Goal: Task Accomplishment & Management: Use online tool/utility

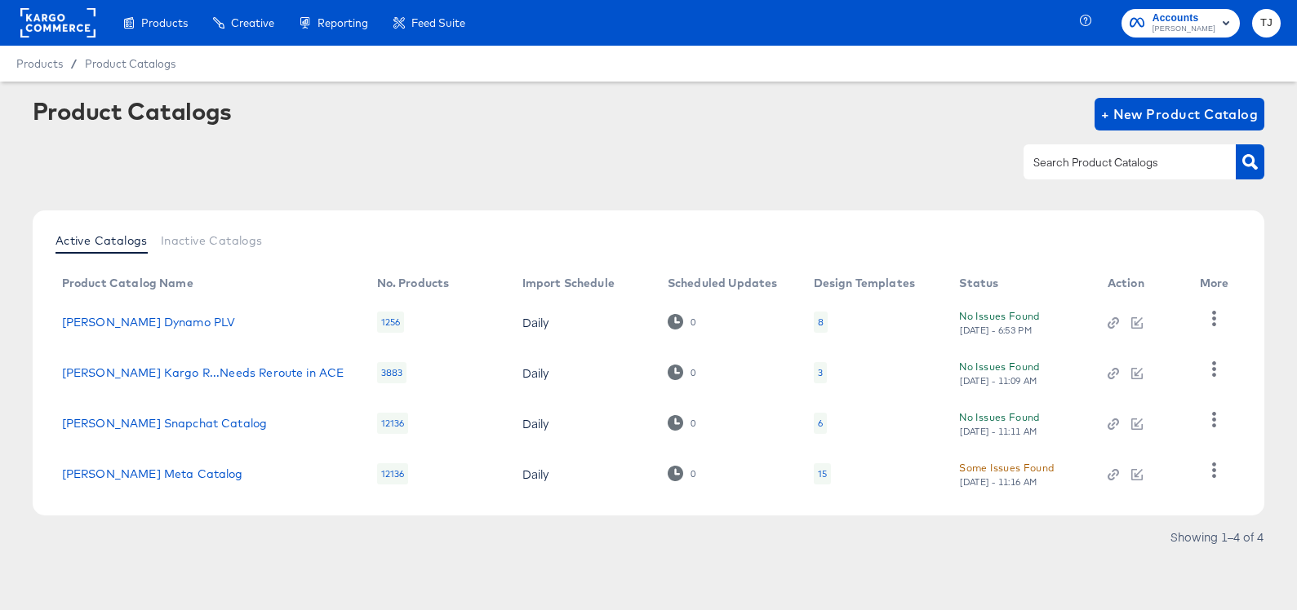
click at [55, 28] on rect at bounding box center [57, 22] width 75 height 29
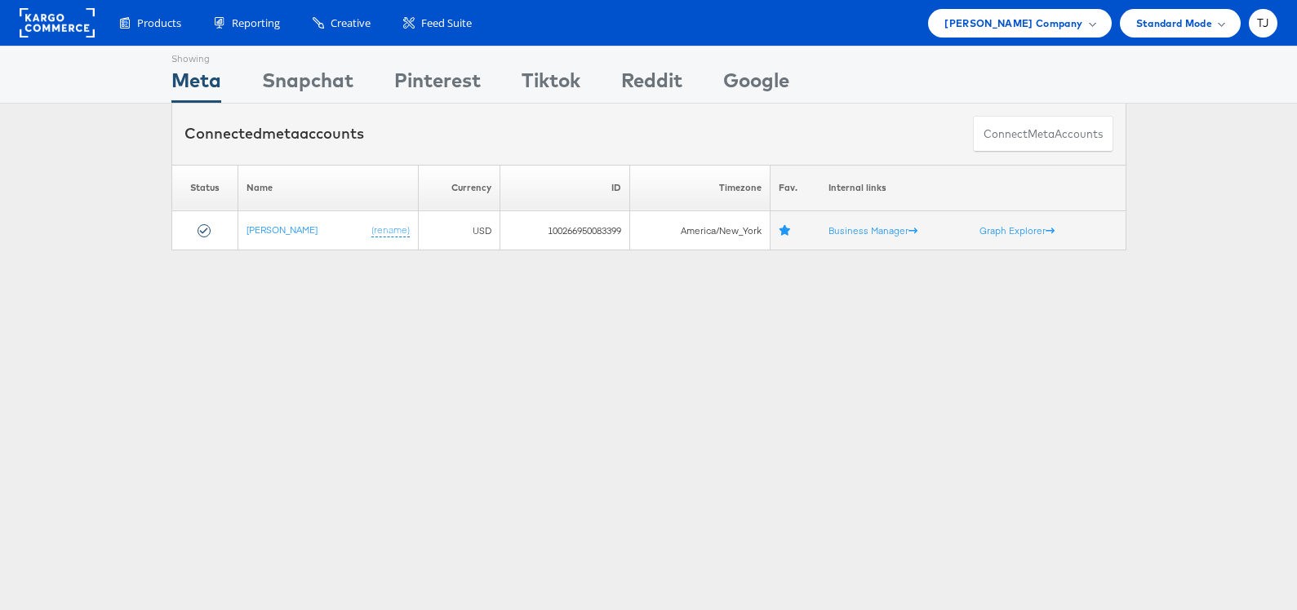
scroll to position [2, 0]
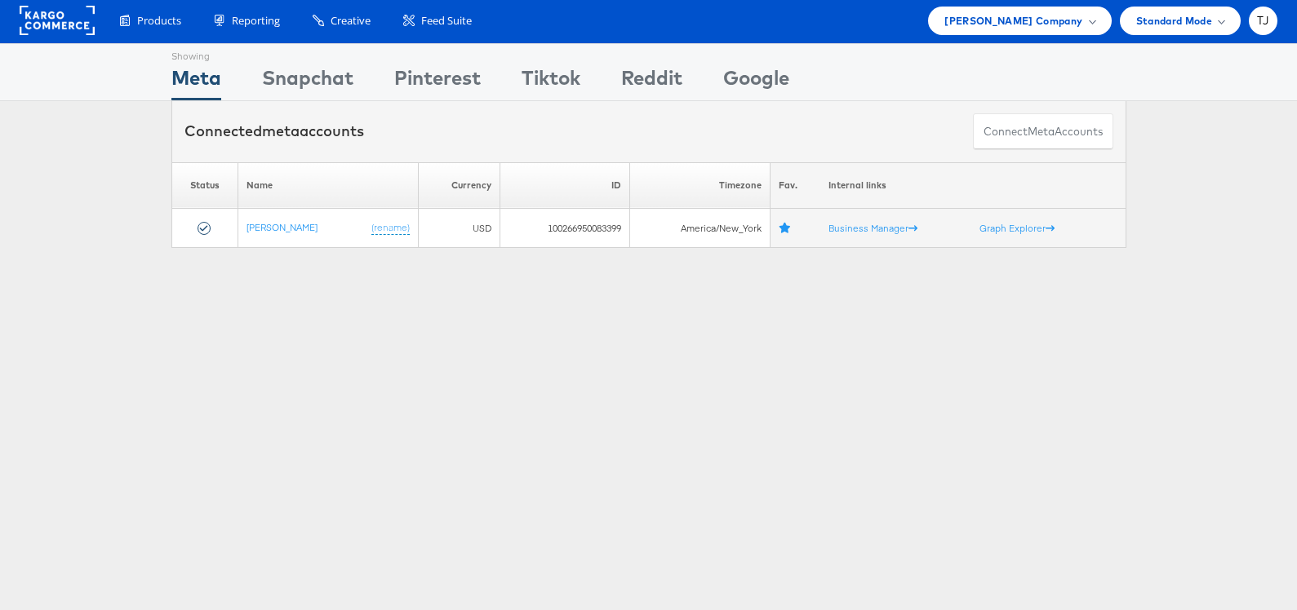
drag, startPoint x: 1082, startPoint y: 27, endPoint x: 1083, endPoint y: 48, distance: 21.2
click at [1082, 27] on div "Steve Madden Company" at bounding box center [1019, 20] width 150 height 17
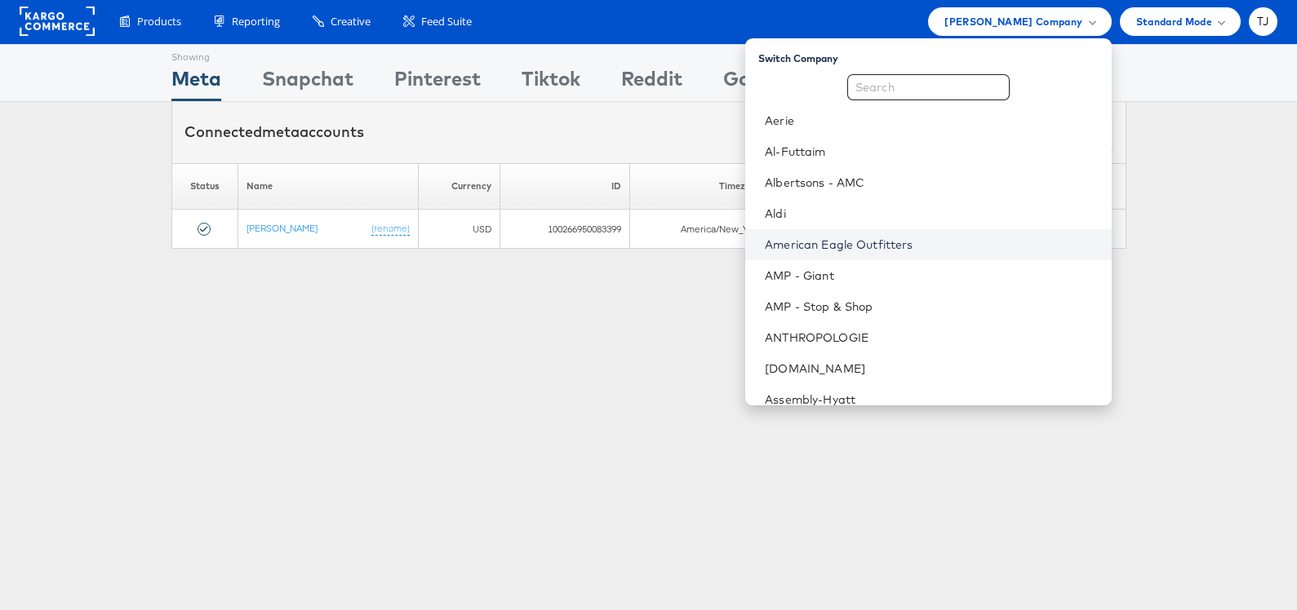
click at [940, 249] on link "American Eagle Outfitters" at bounding box center [931, 245] width 333 height 16
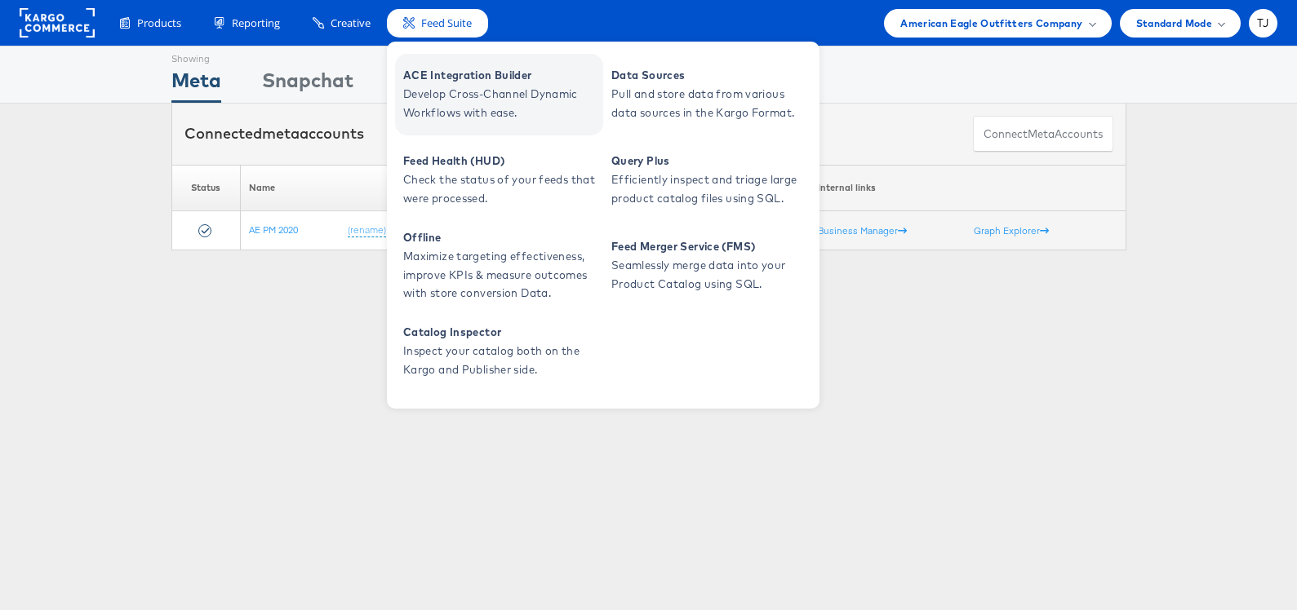
click at [460, 72] on span "ACE Integration Builder" at bounding box center [501, 75] width 196 height 19
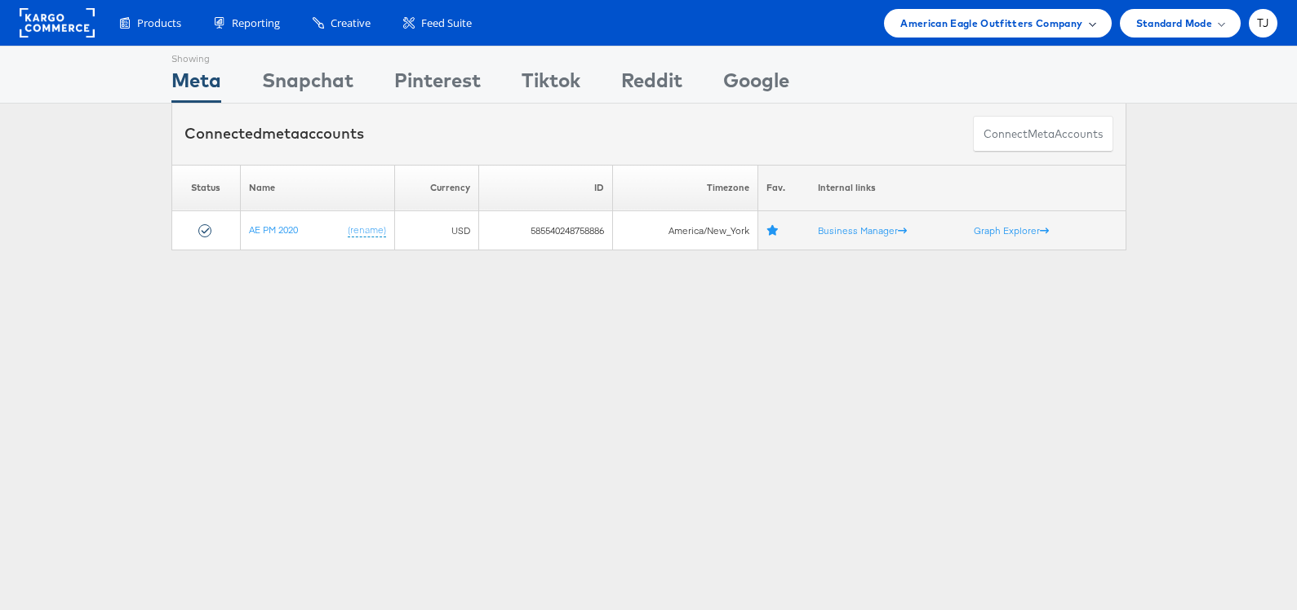
click at [1049, 21] on span "American Eagle Outfitters Company" at bounding box center [991, 23] width 182 height 17
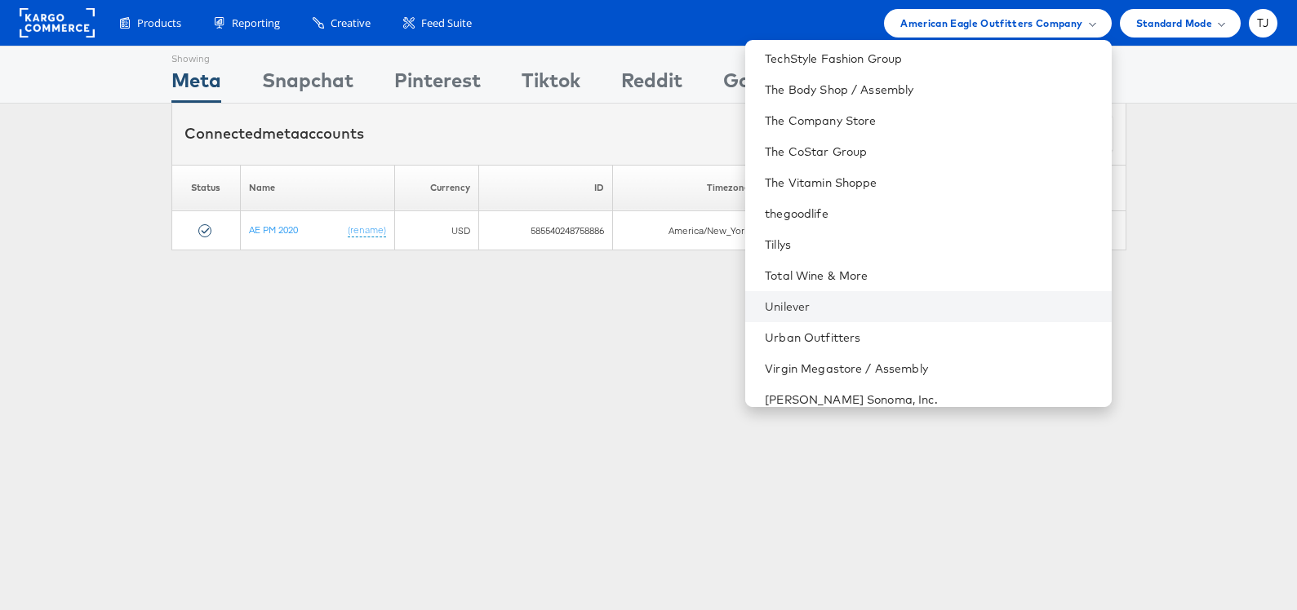
scroll to position [2271, 0]
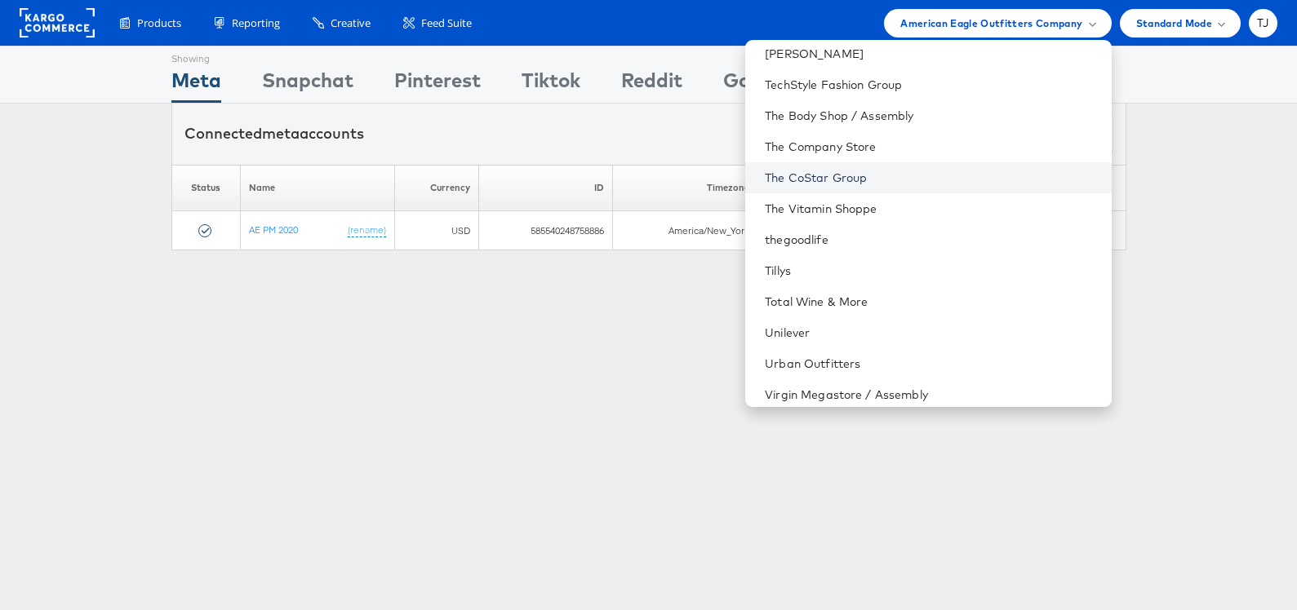
click at [958, 179] on link "The CoStar Group" at bounding box center [931, 178] width 333 height 16
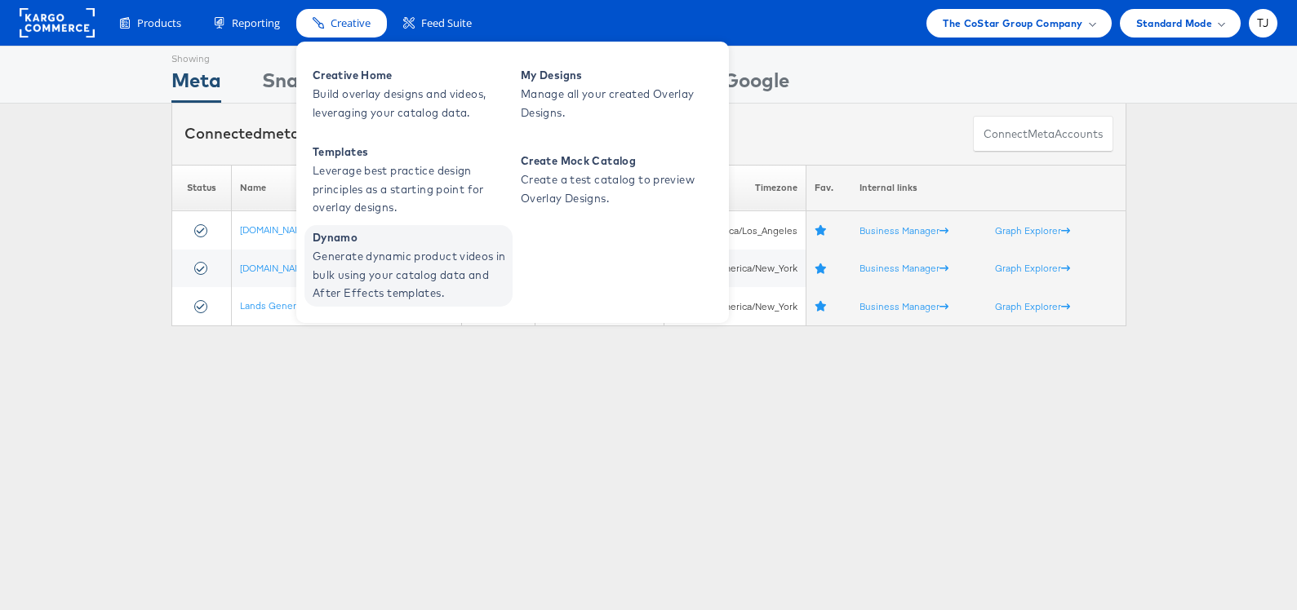
drag, startPoint x: 367, startPoint y: 256, endPoint x: 352, endPoint y: 247, distance: 17.9
click at [367, 256] on span "Generate dynamic product videos in bulk using your catalog data and After Effec…" at bounding box center [411, 274] width 196 height 55
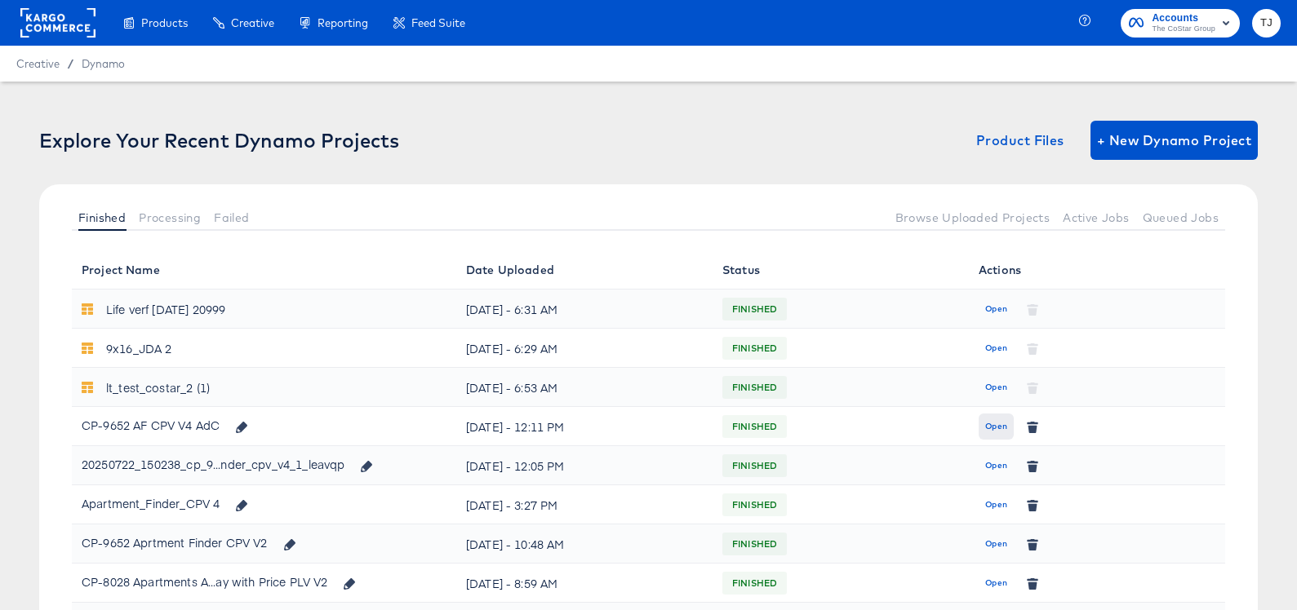
click at [997, 428] on span "Open" at bounding box center [996, 426] width 22 height 15
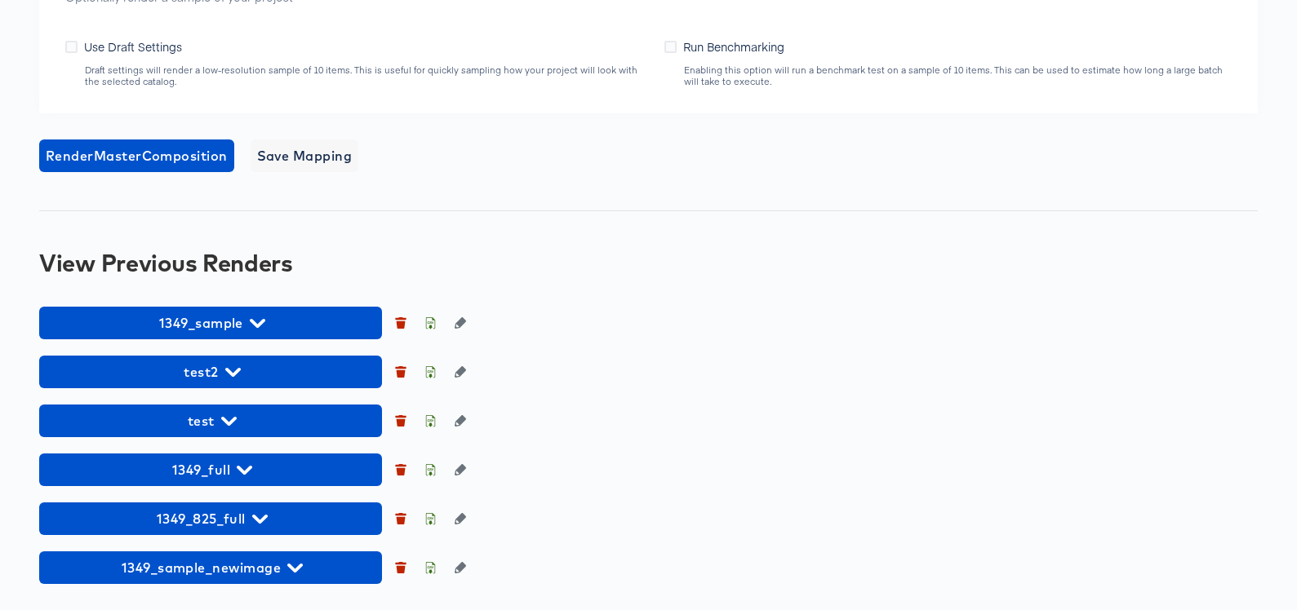
scroll to position [1236, 0]
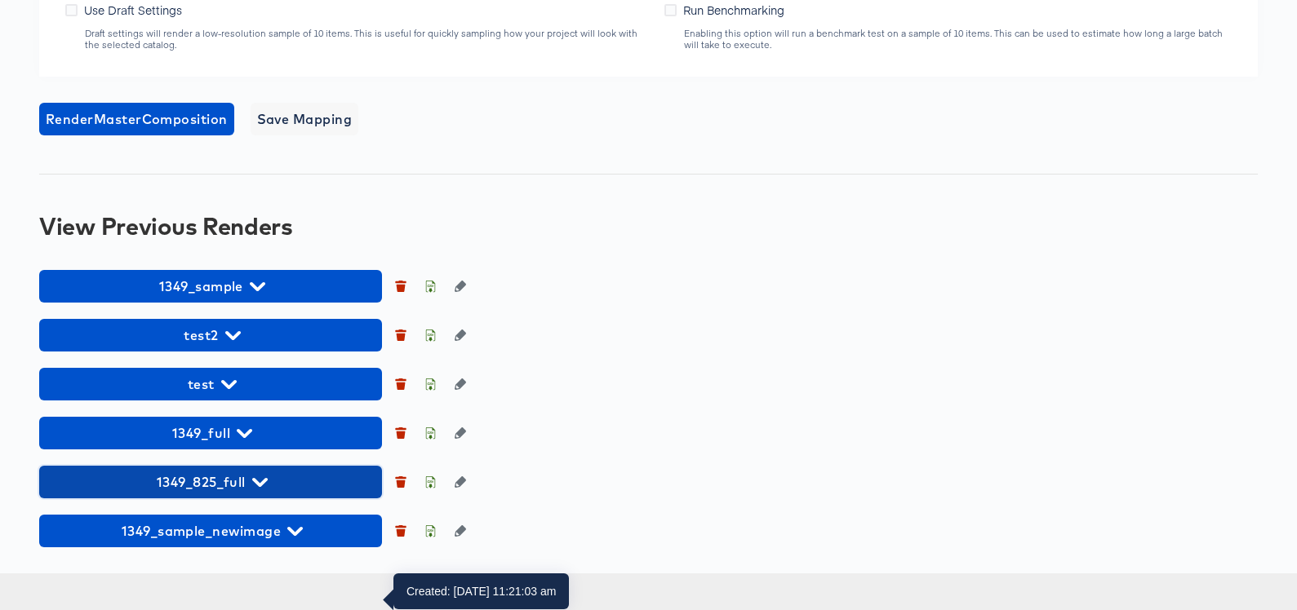
click at [269, 494] on span "1349_825_full" at bounding box center [210, 482] width 326 height 23
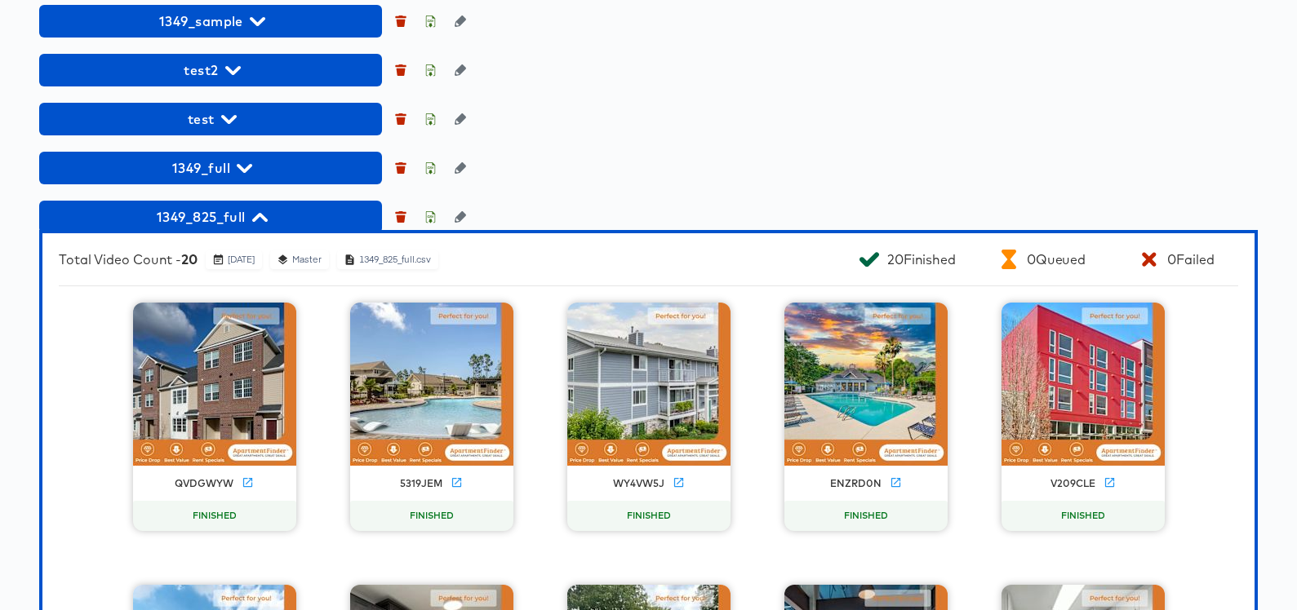
scroll to position [1419, 0]
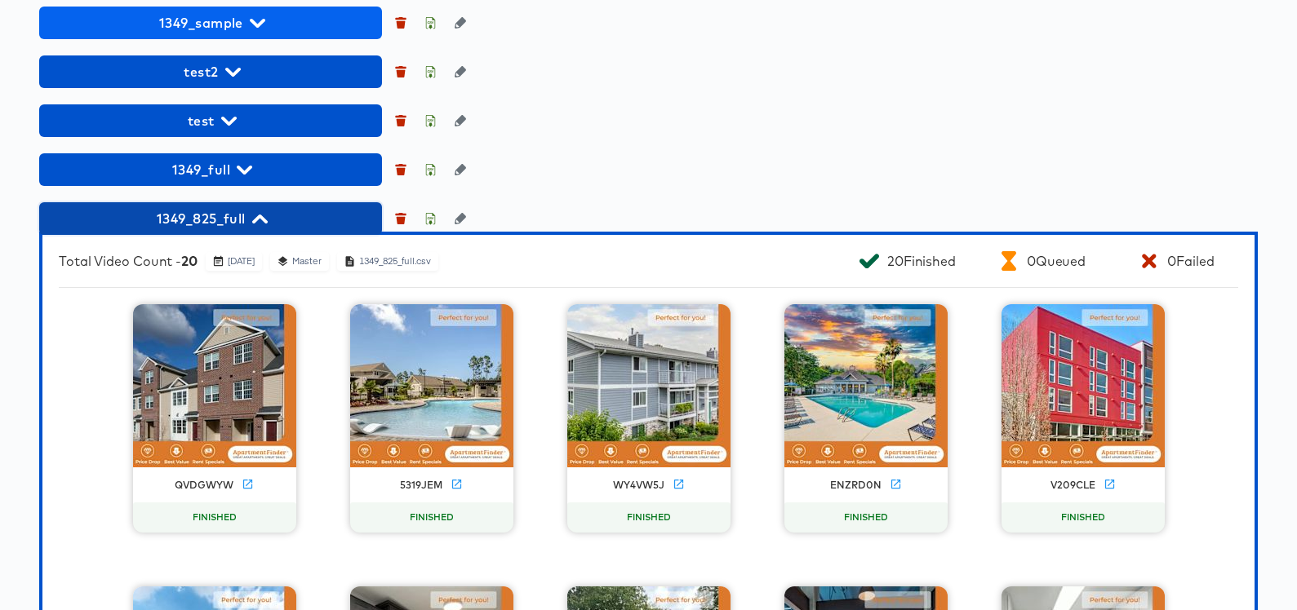
drag, startPoint x: 272, startPoint y: 335, endPoint x: 320, endPoint y: 332, distance: 48.3
click at [272, 230] on span "1349_825_full" at bounding box center [210, 218] width 326 height 23
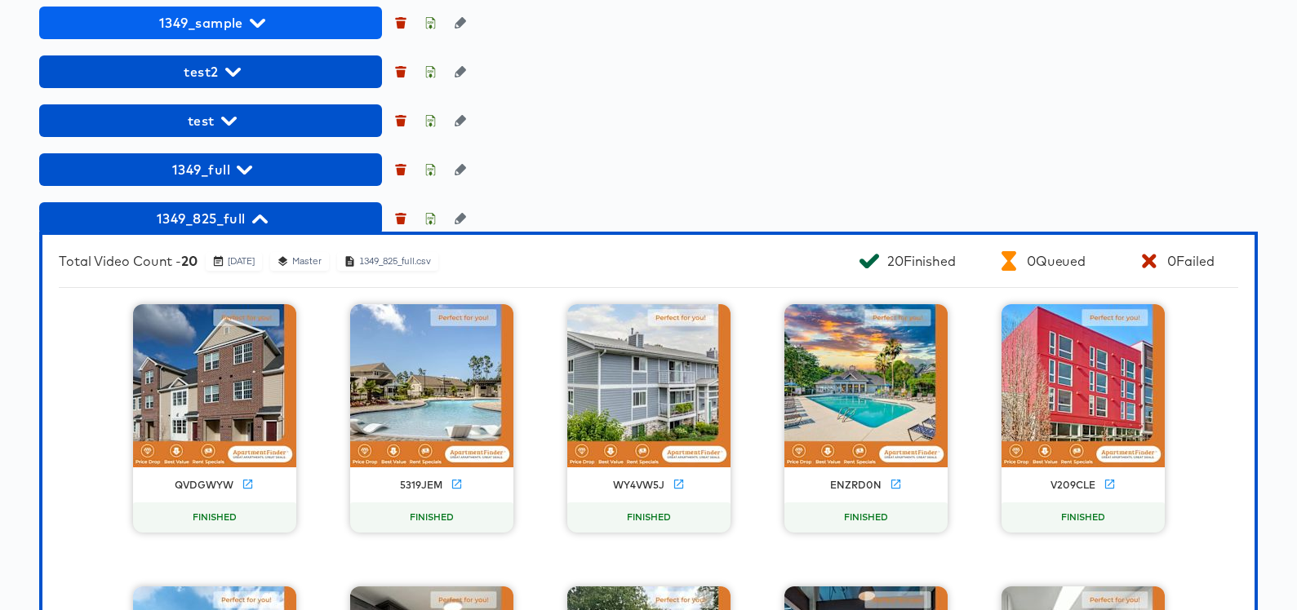
scroll to position [1236, 0]
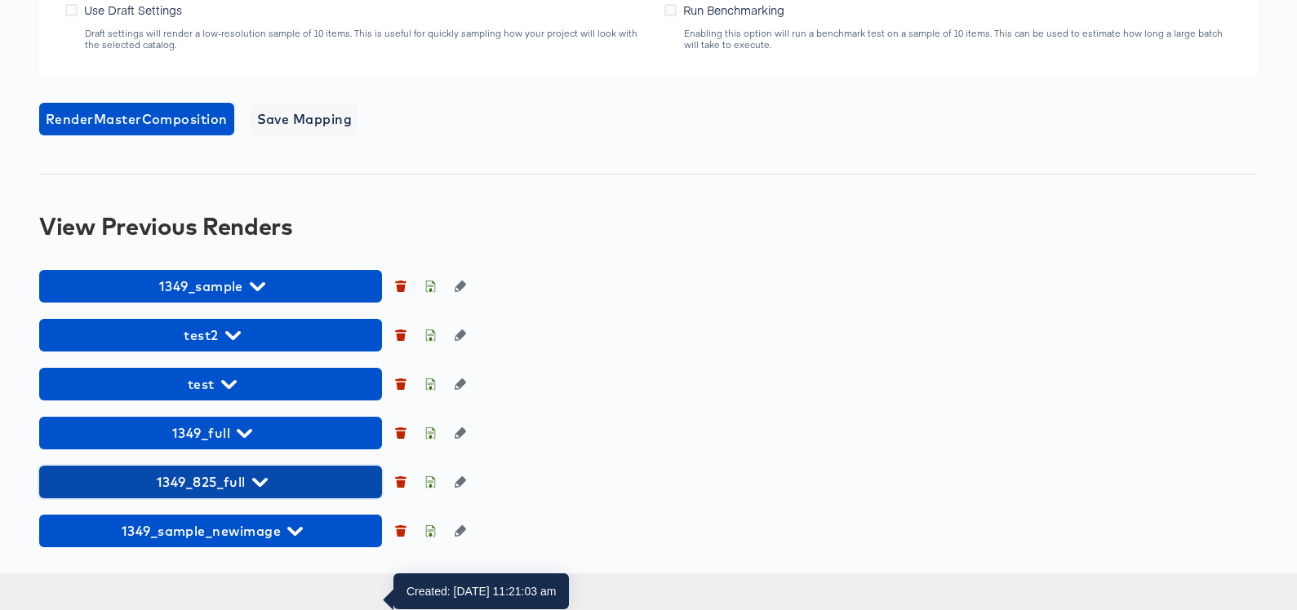
click at [284, 494] on span "1349_825_full" at bounding box center [210, 482] width 326 height 23
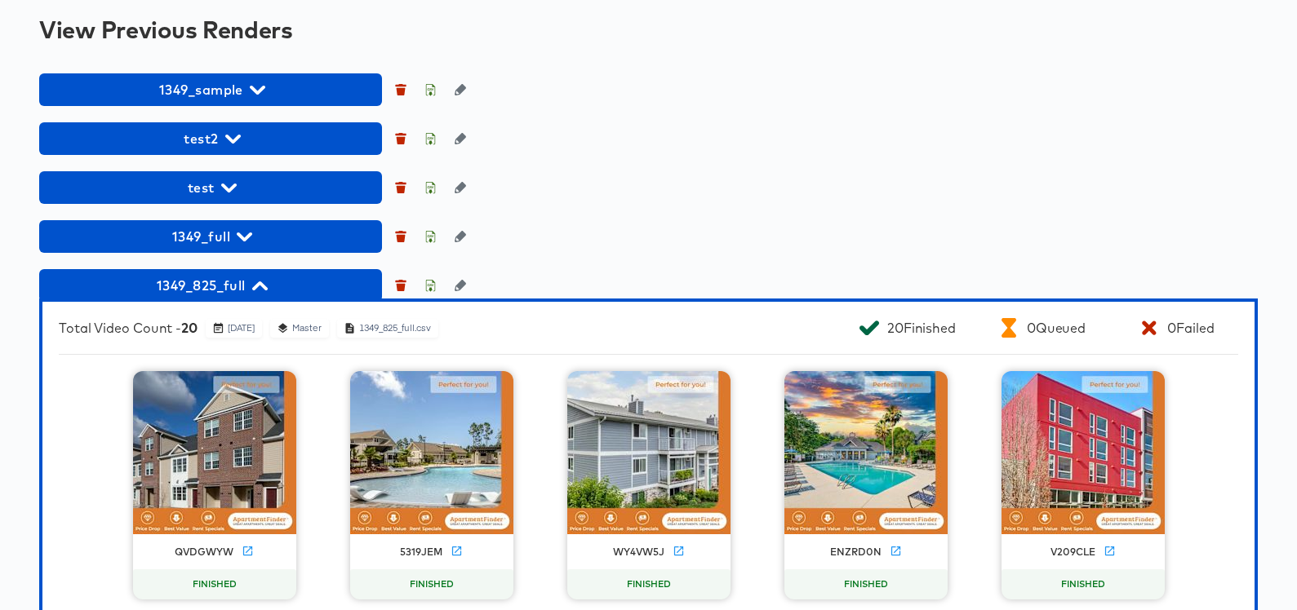
scroll to position [1353, 0]
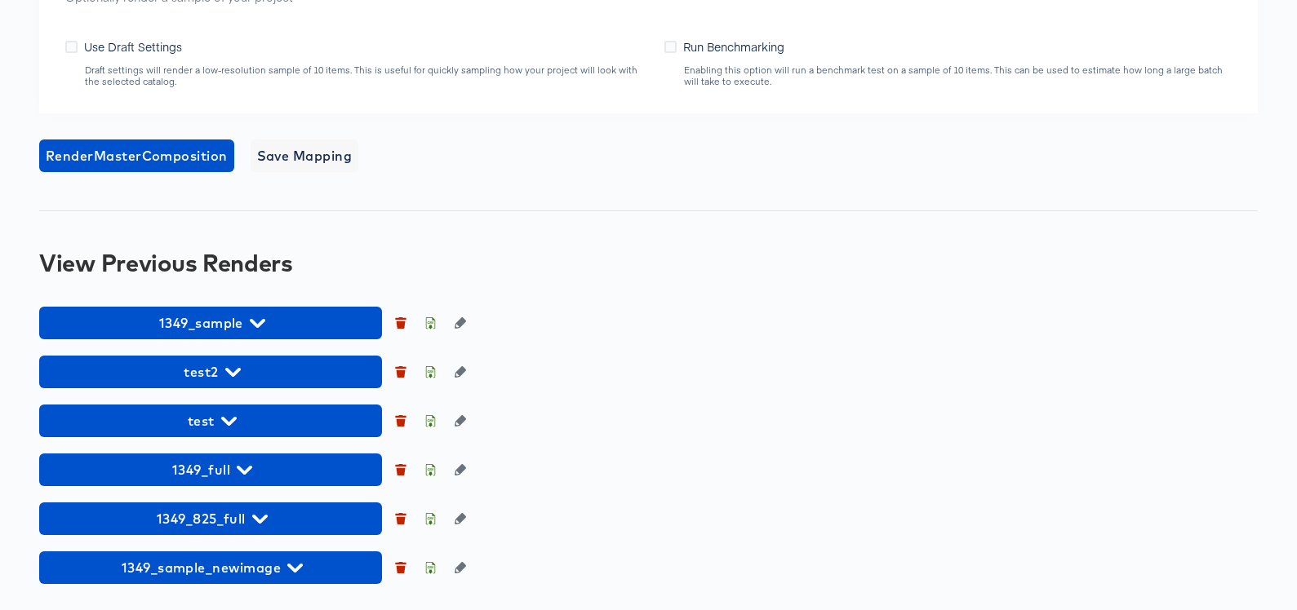
scroll to position [1232, 0]
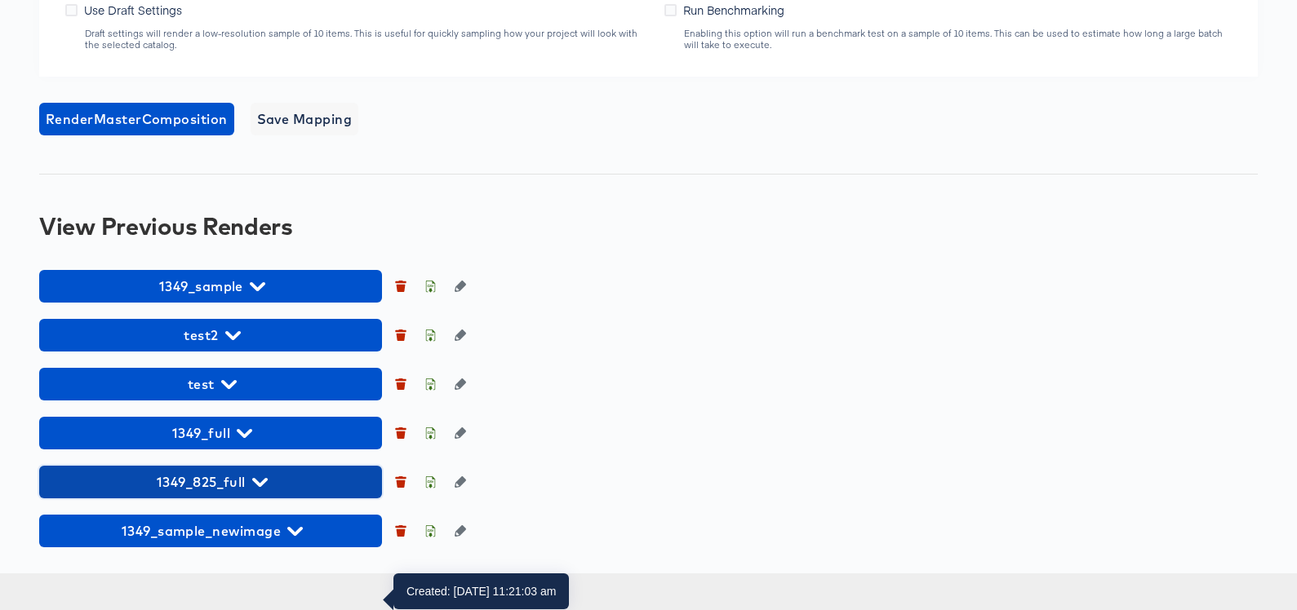
click at [275, 494] on span "1349_825_full" at bounding box center [210, 482] width 326 height 23
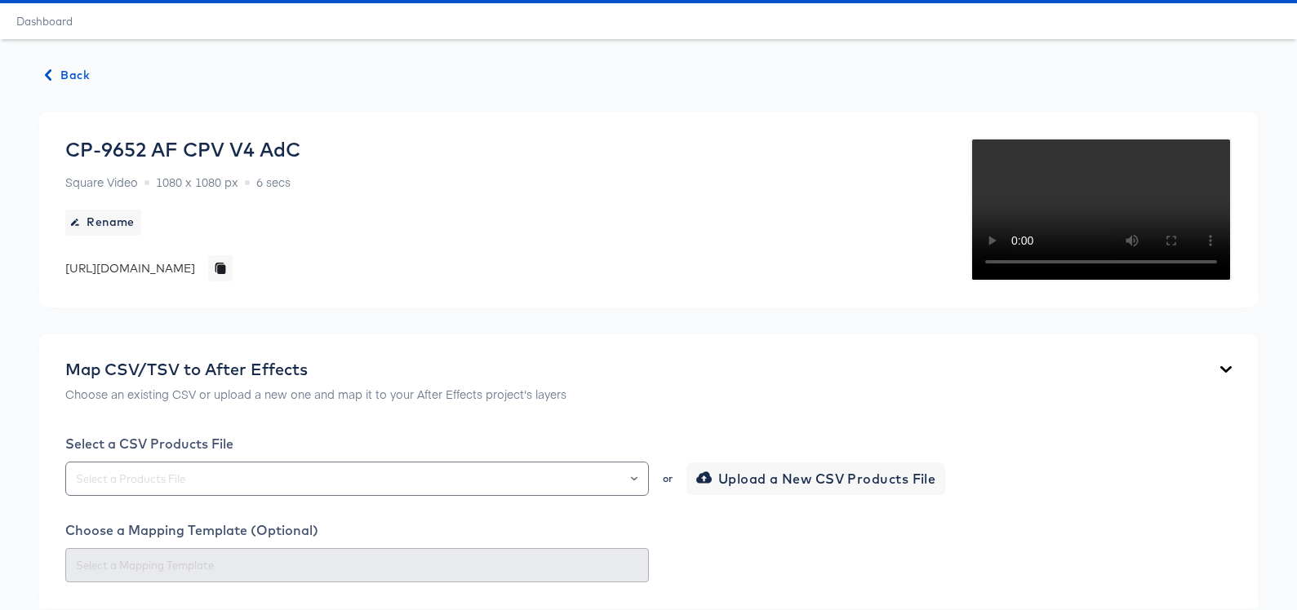
scroll to position [0, 0]
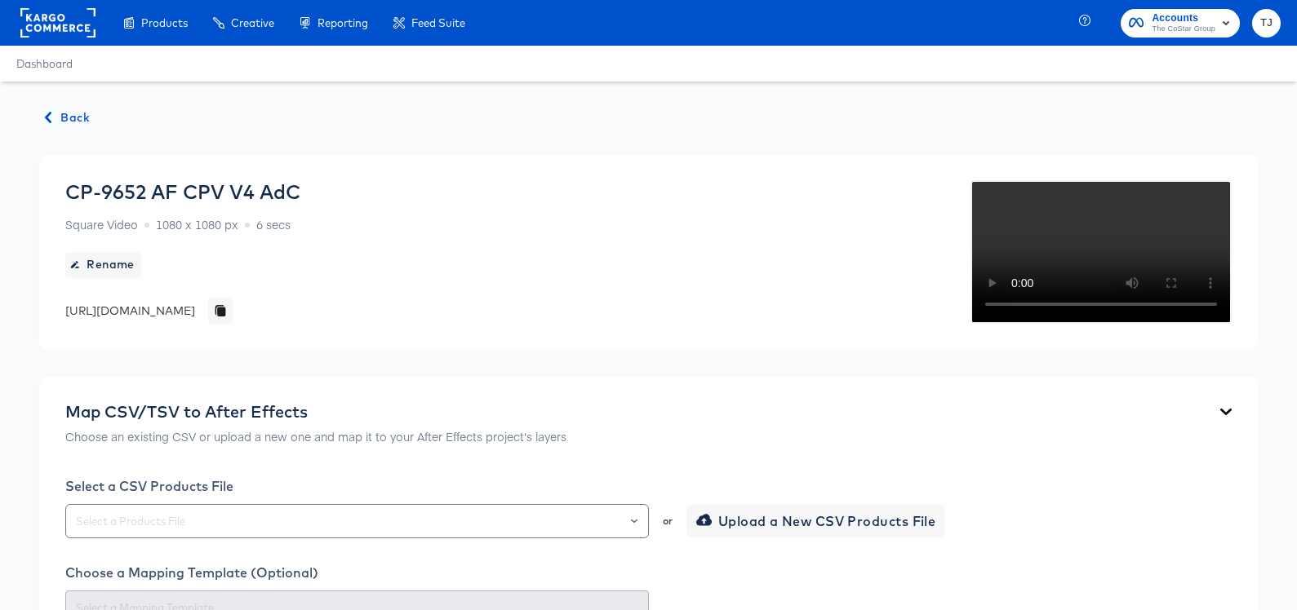
click at [64, 113] on span "Back" at bounding box center [68, 118] width 44 height 20
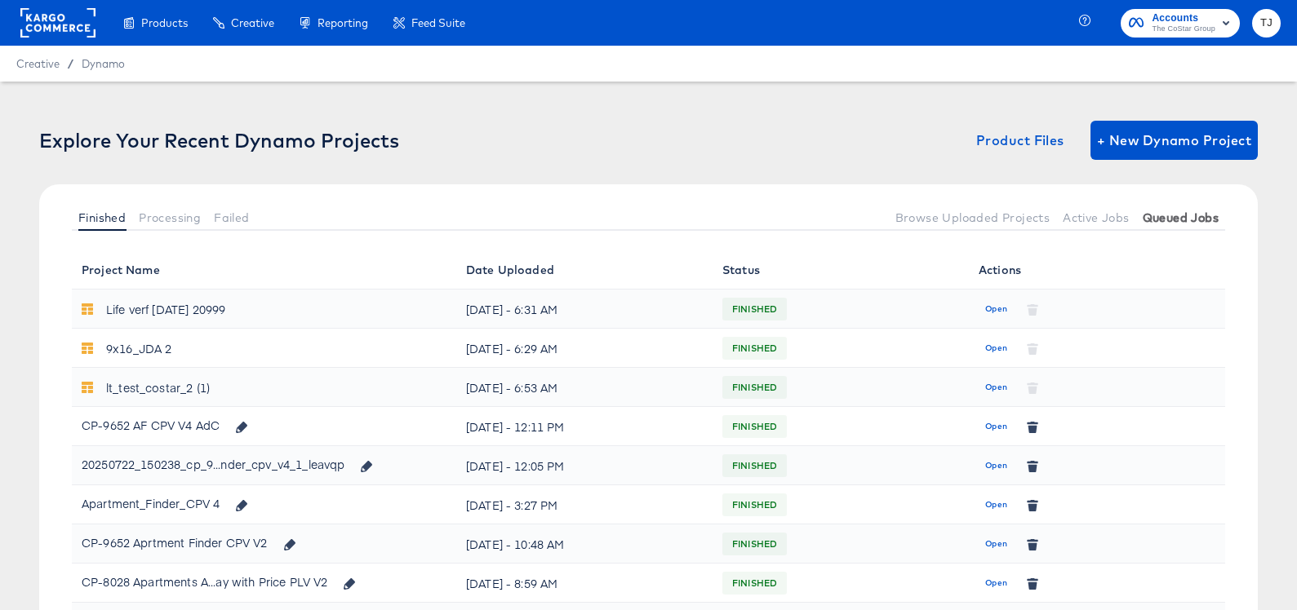
click at [1200, 218] on span "Queued Jobs" at bounding box center [1181, 217] width 76 height 13
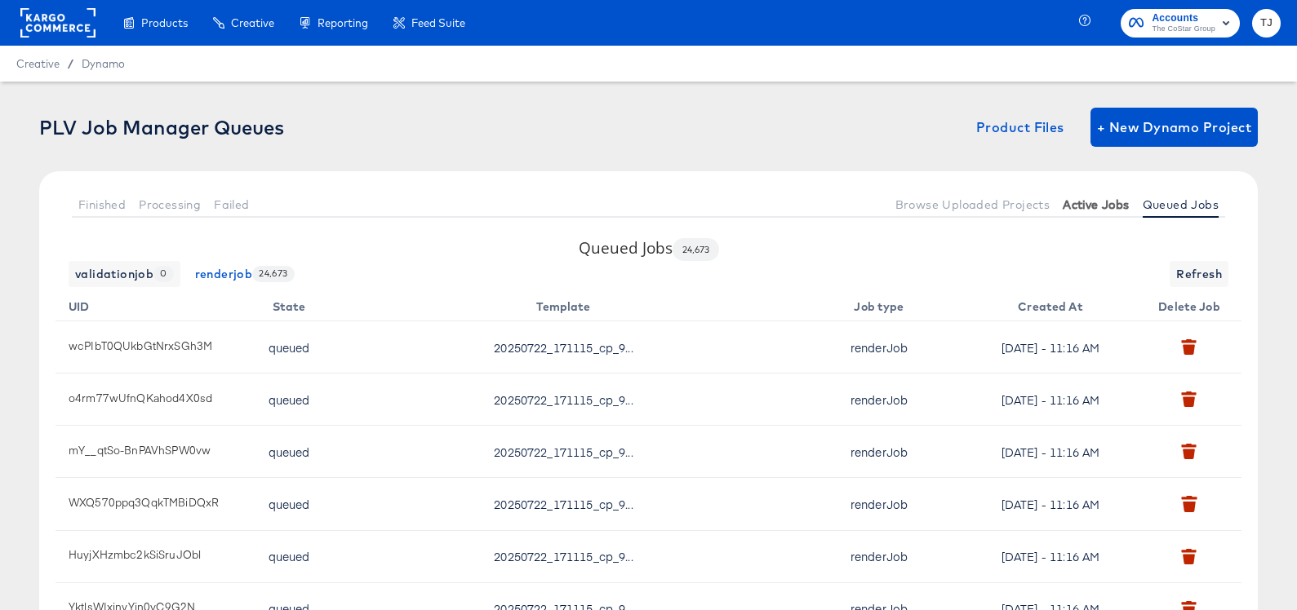
click at [1100, 204] on span "Active Jobs" at bounding box center [1096, 204] width 66 height 13
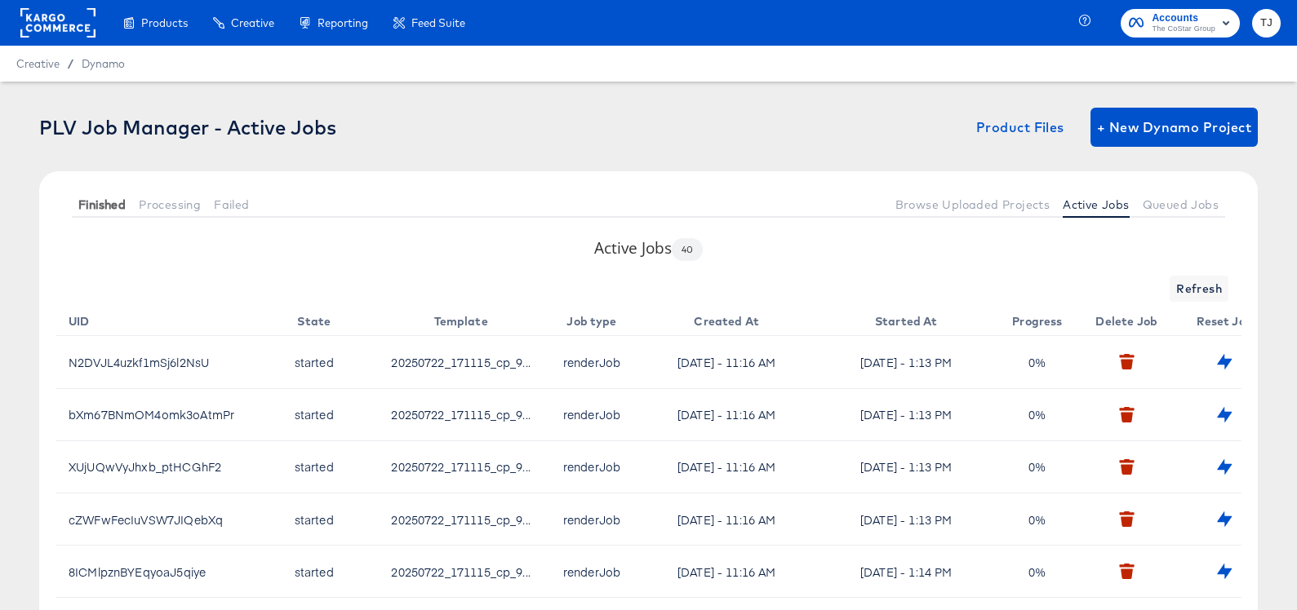
click at [95, 204] on span "Finished" at bounding box center [101, 204] width 47 height 13
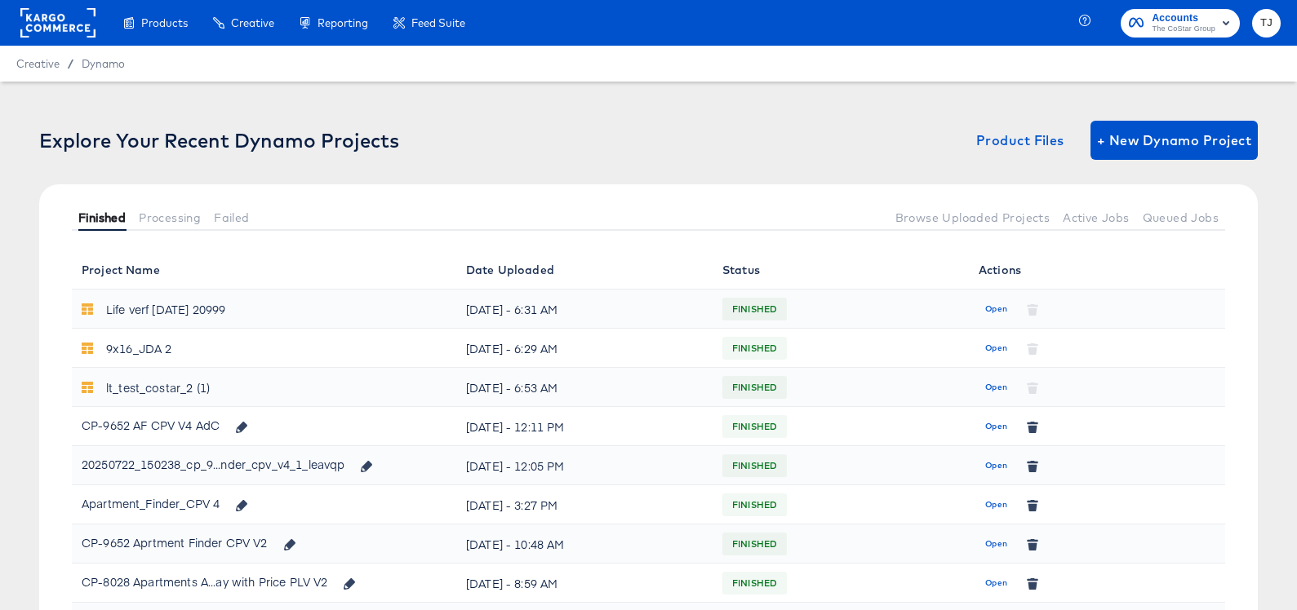
click at [95, 204] on button "Finished" at bounding box center [102, 217] width 60 height 27
click at [1006, 424] on span "Open" at bounding box center [996, 426] width 22 height 15
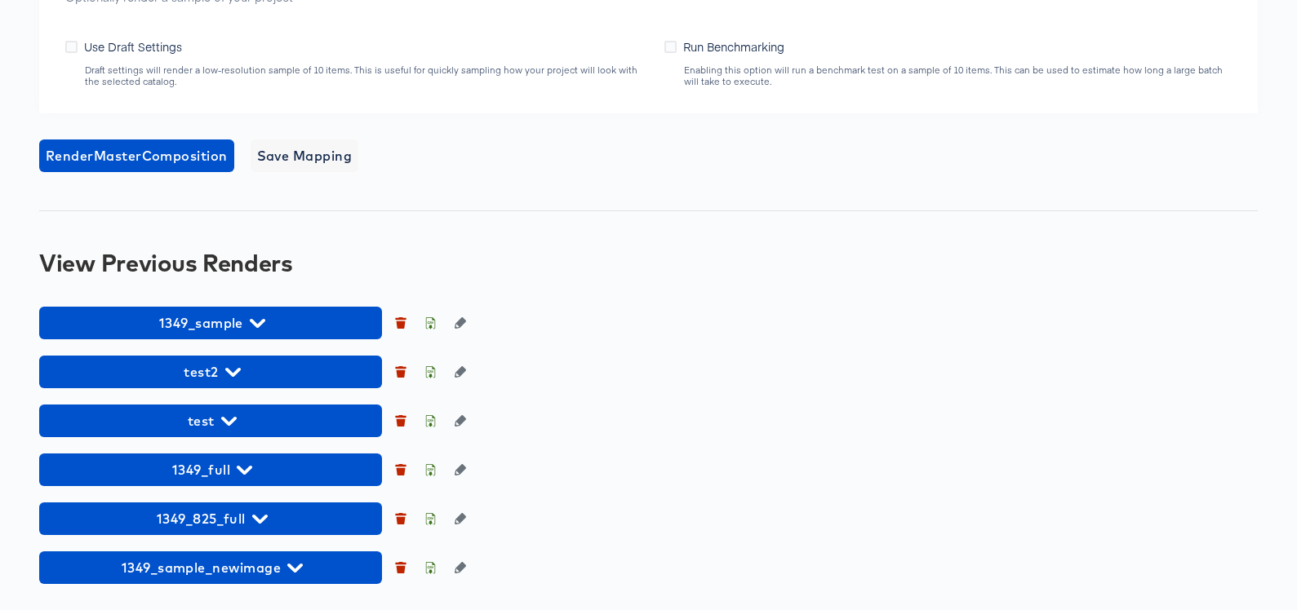
scroll to position [1232, 0]
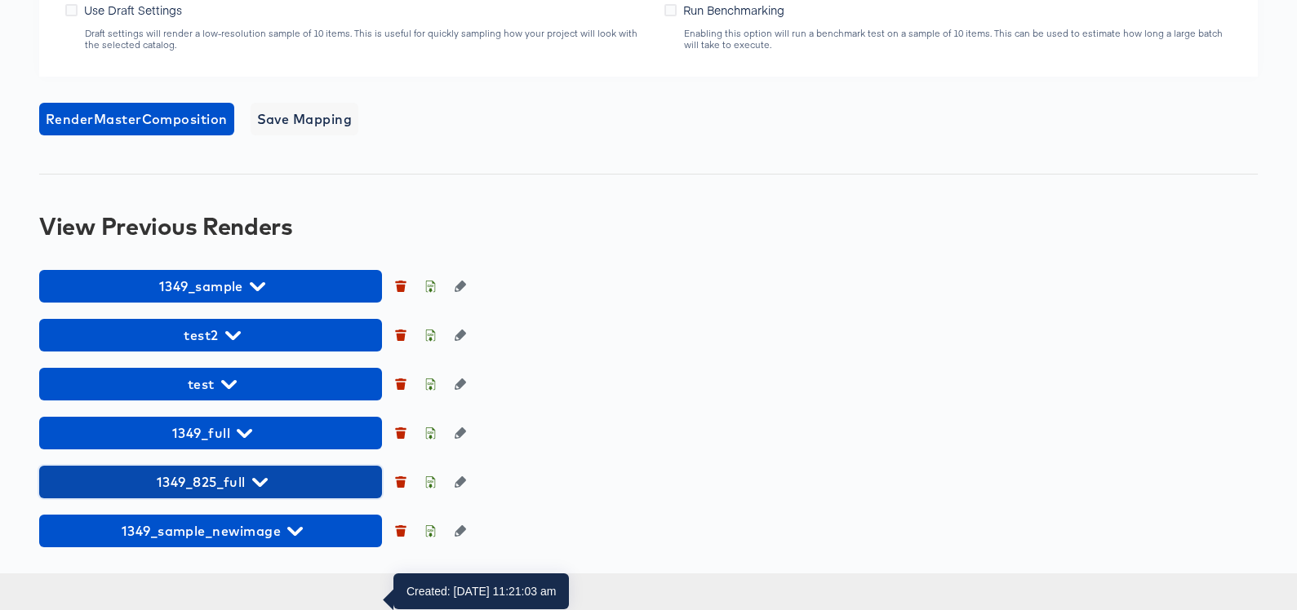
click at [277, 494] on span "1349_825_full" at bounding box center [210, 482] width 326 height 23
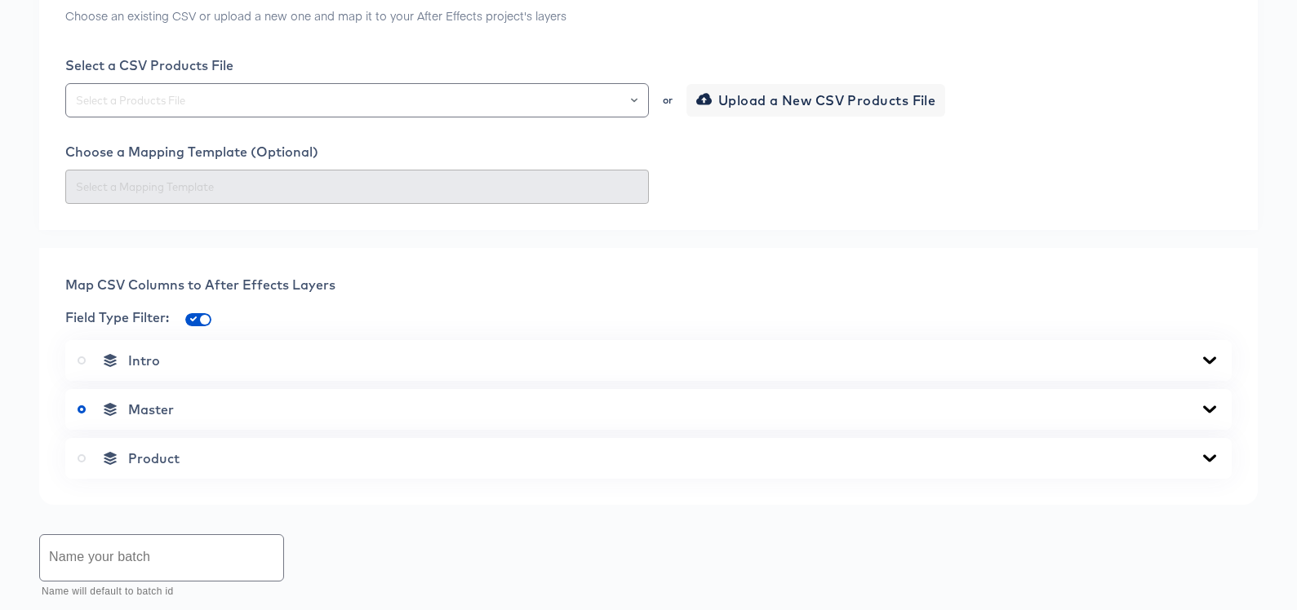
scroll to position [0, 0]
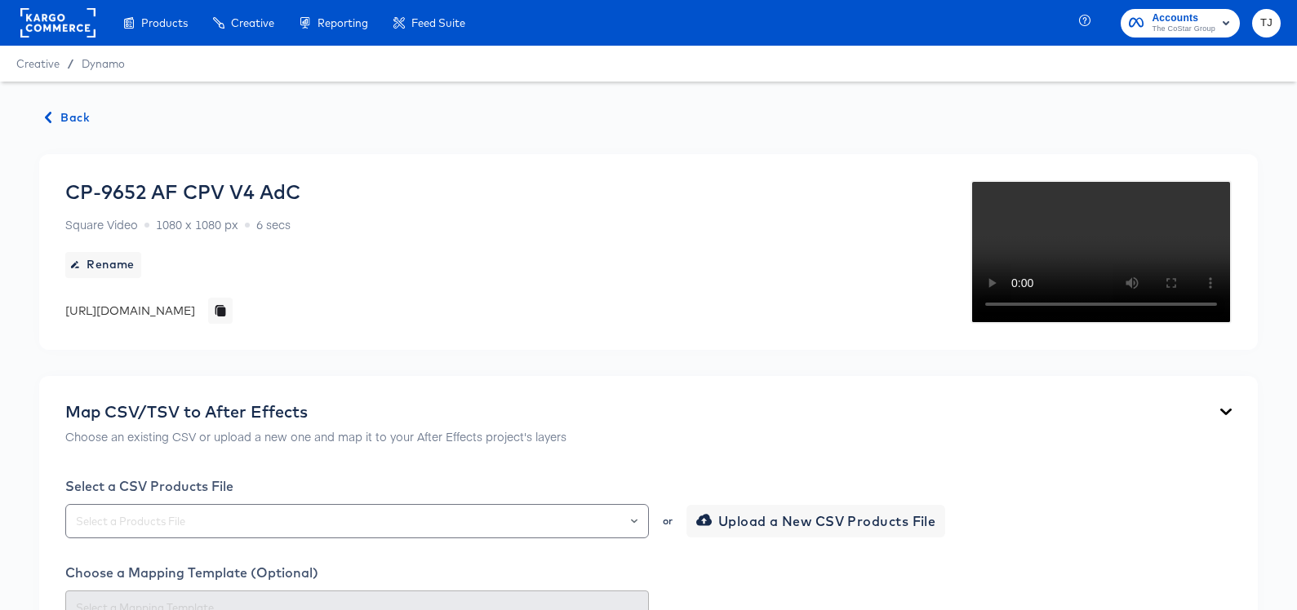
click at [48, 24] on rect at bounding box center [57, 22] width 75 height 29
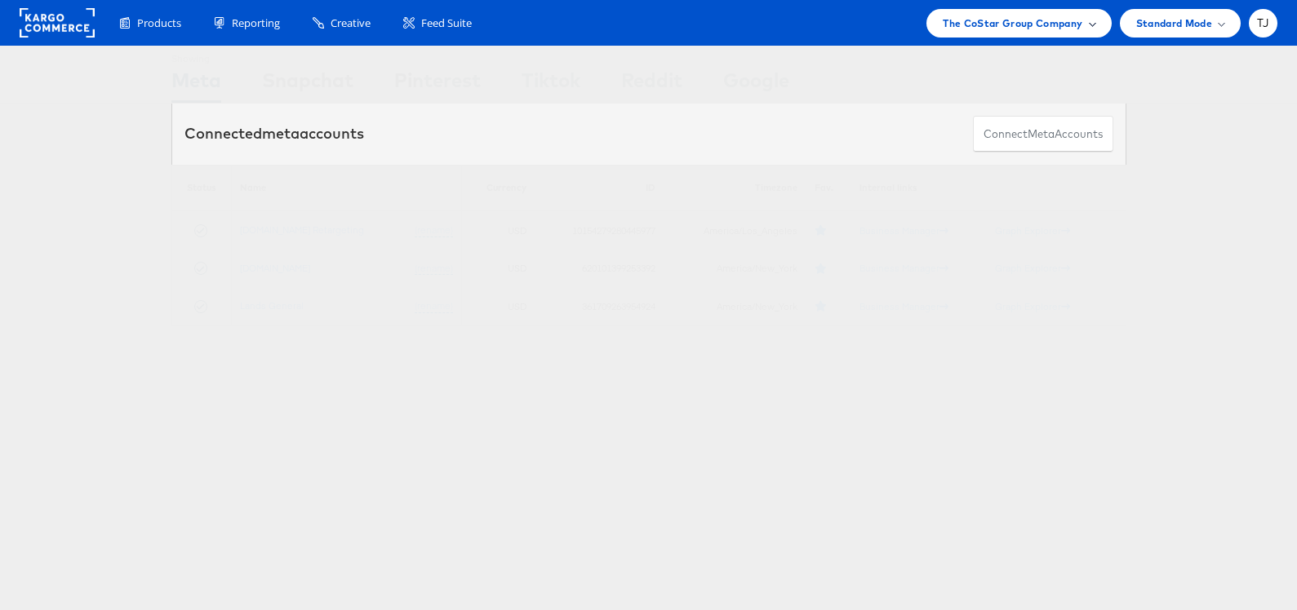
click at [1021, 17] on span "The CoStar Group Company" at bounding box center [1013, 23] width 140 height 17
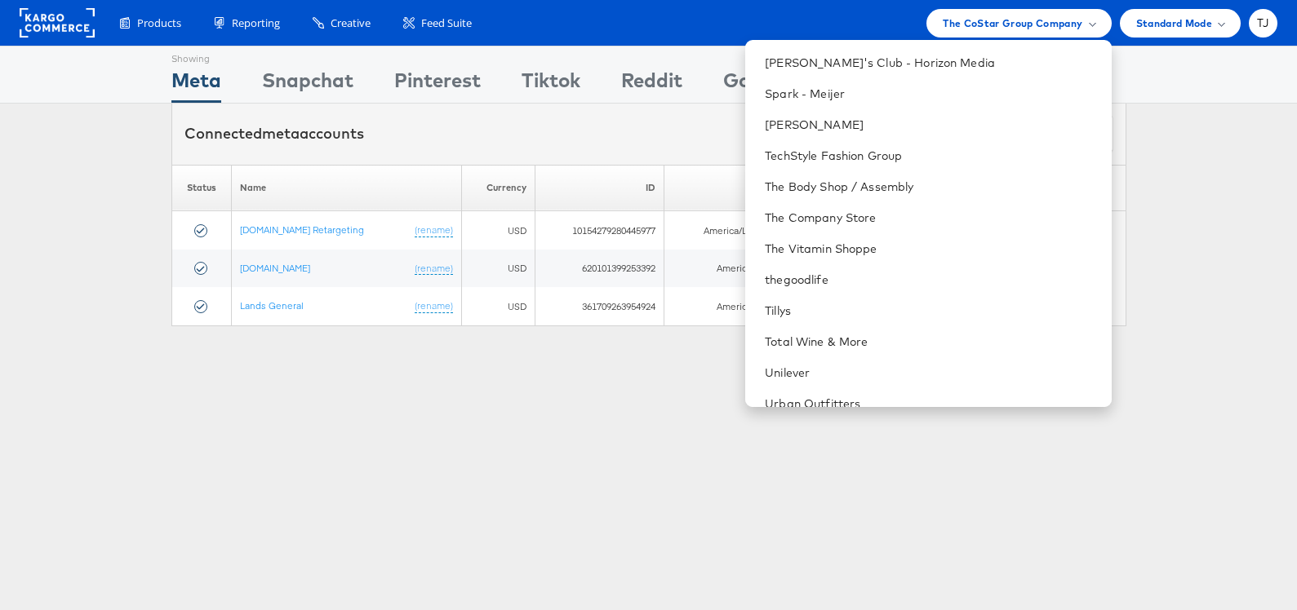
scroll to position [2210, 0]
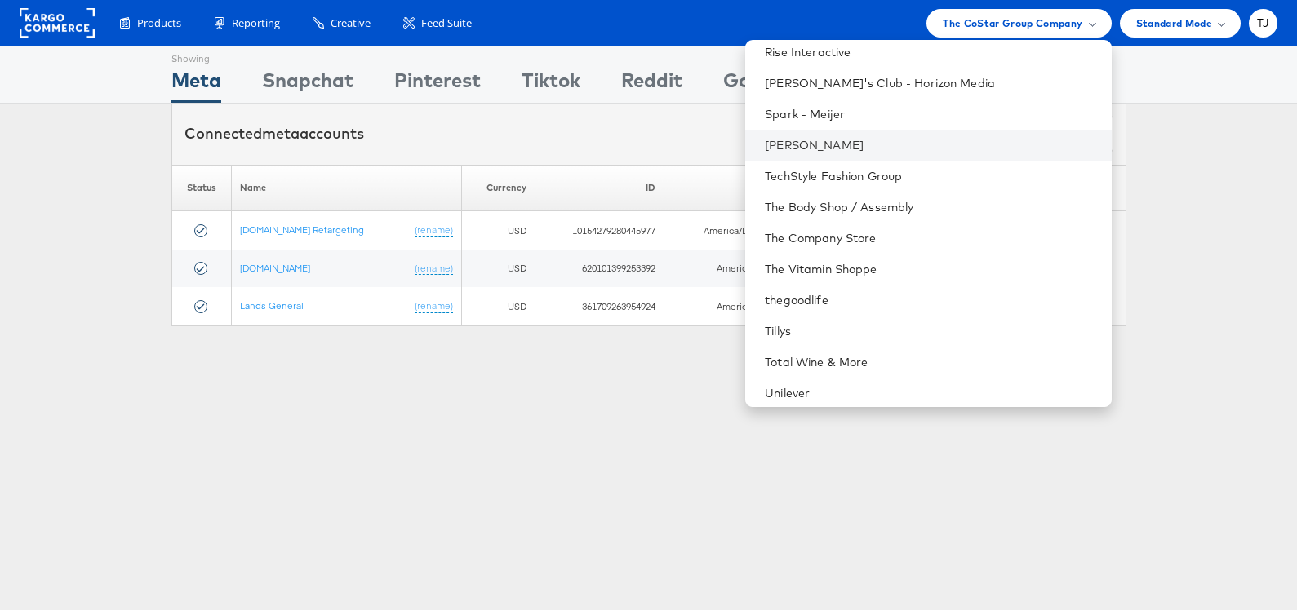
click at [965, 135] on li "Steve Madden" at bounding box center [928, 145] width 366 height 31
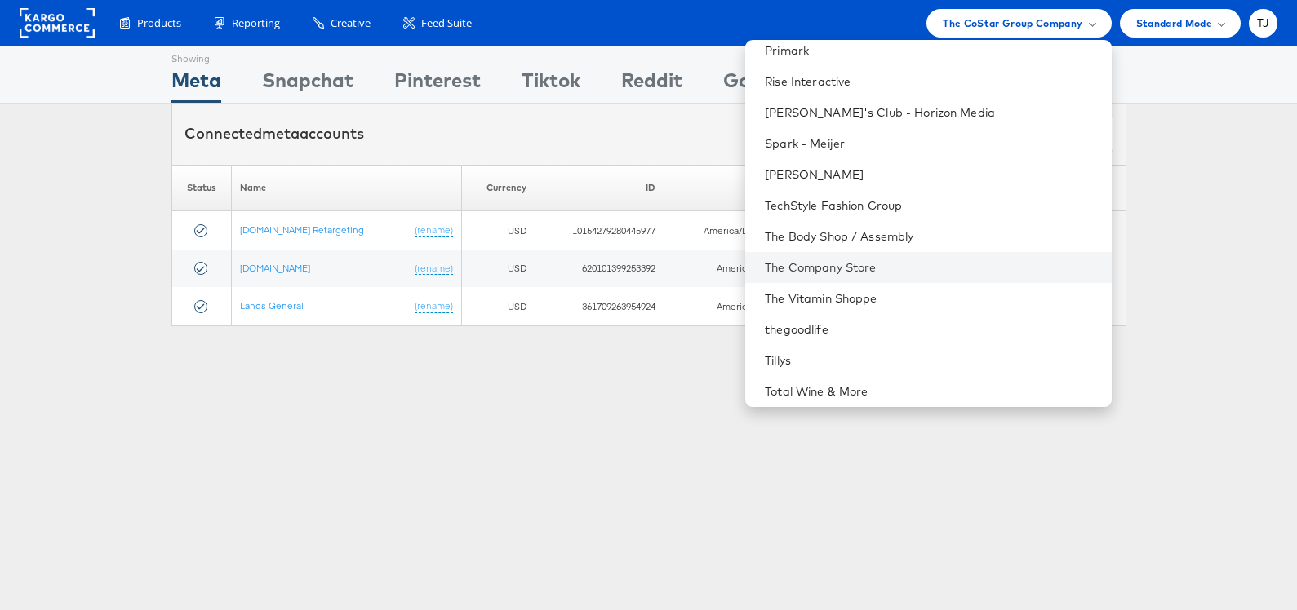
scroll to position [2177, 0]
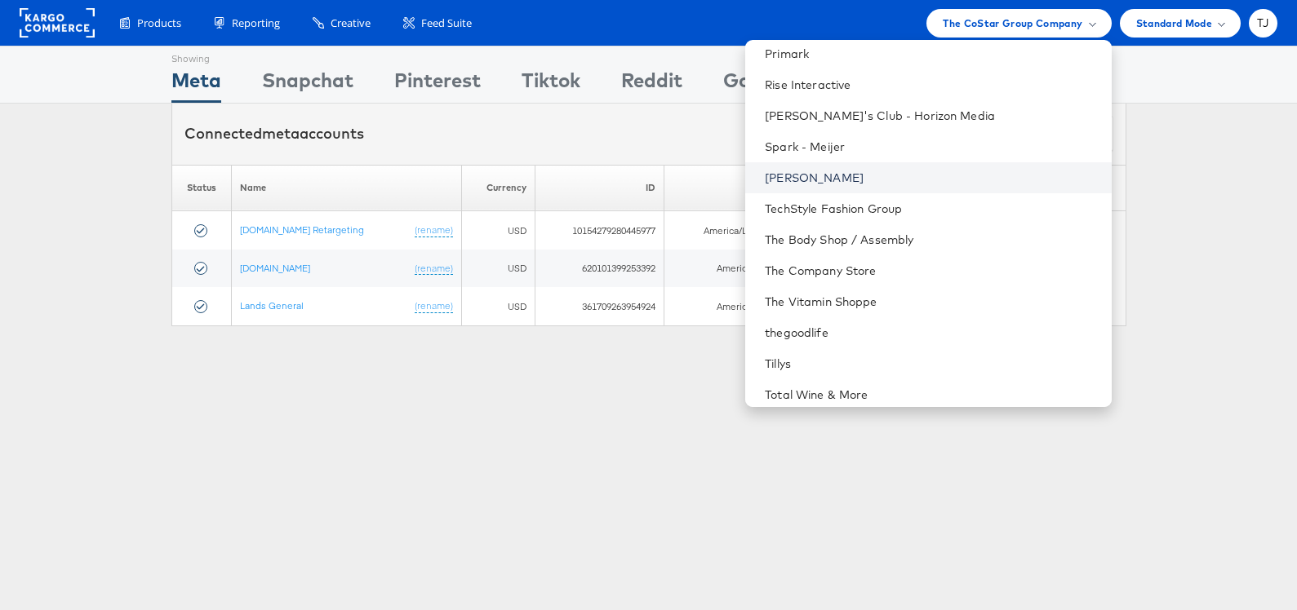
click at [917, 170] on link "Steve Madden" at bounding box center [931, 178] width 333 height 16
click at [913, 171] on link "Steve Madden" at bounding box center [931, 178] width 333 height 16
